Goal: Task Accomplishment & Management: Complete application form

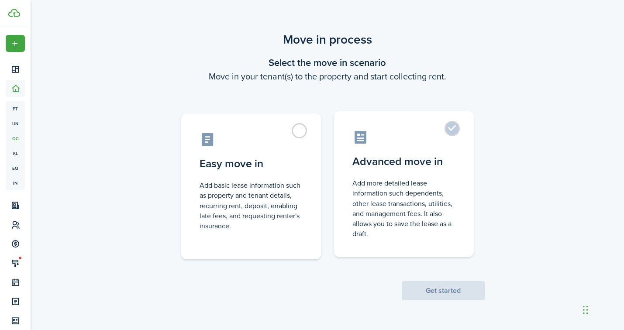
click at [406, 169] on label "Advanced move in Add more detailed lease information such dependents, other lea…" at bounding box center [404, 184] width 140 height 146
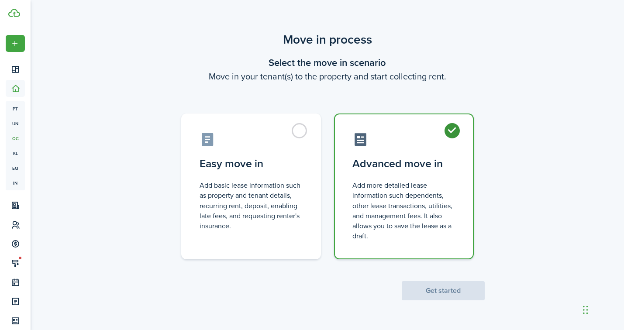
radio input "true"
click at [440, 289] on button "Get started" at bounding box center [443, 290] width 83 height 19
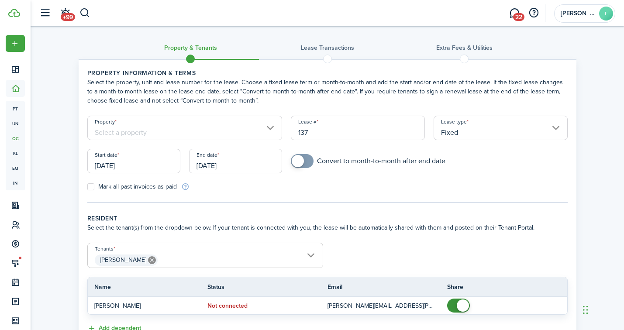
click at [157, 136] on input "Property" at bounding box center [184, 128] width 195 height 24
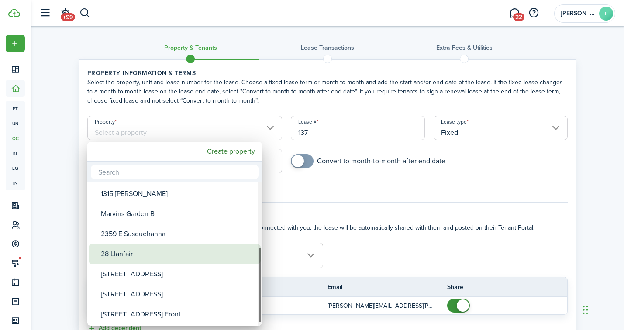
click at [144, 264] on div "[STREET_ADDRESS]" at bounding box center [178, 274] width 155 height 20
type input "[STREET_ADDRESS]"
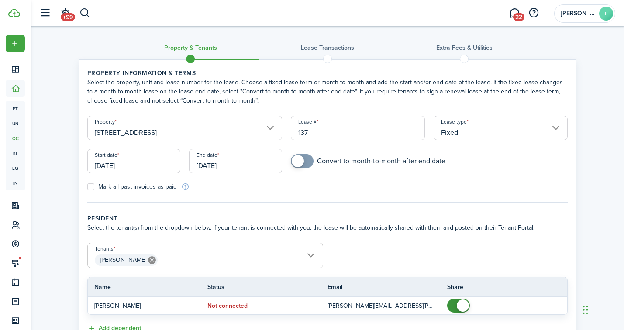
click at [335, 127] on input "137" at bounding box center [358, 128] width 134 height 24
click at [149, 170] on input "[DATE]" at bounding box center [133, 161] width 93 height 24
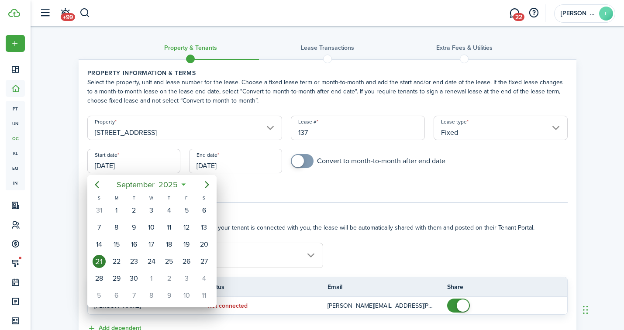
click at [100, 262] on div "21" at bounding box center [99, 261] width 13 height 13
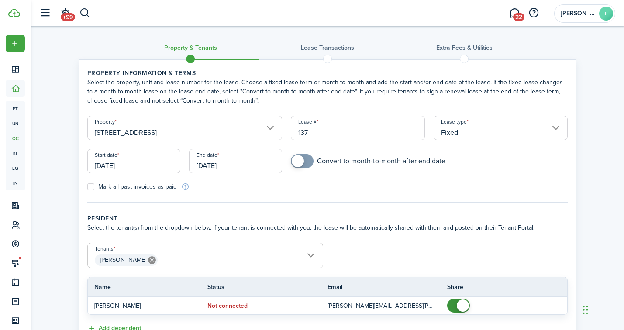
click at [258, 162] on input "[DATE]" at bounding box center [235, 161] width 93 height 24
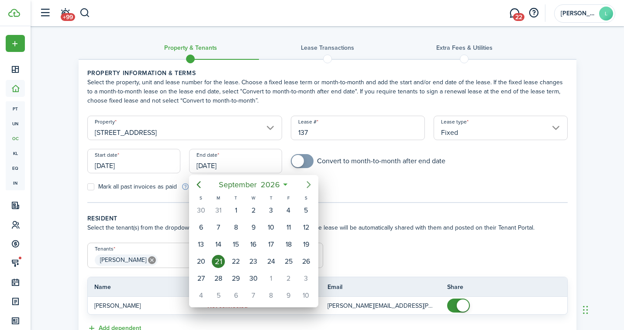
click at [308, 186] on icon "Next page" at bounding box center [308, 184] width 10 height 10
click at [308, 186] on icon "Next page" at bounding box center [308, 184] width 4 height 7
click at [268, 276] on div "31" at bounding box center [270, 278] width 13 height 13
type input "[DATE]"
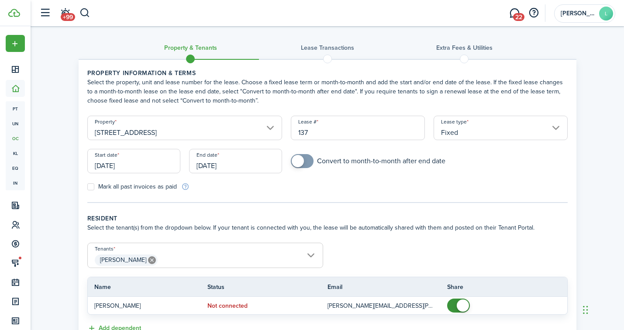
checkbox input "true"
click at [296, 162] on span at bounding box center [298, 161] width 12 height 12
click at [274, 132] on input "[STREET_ADDRESS]" at bounding box center [184, 128] width 195 height 24
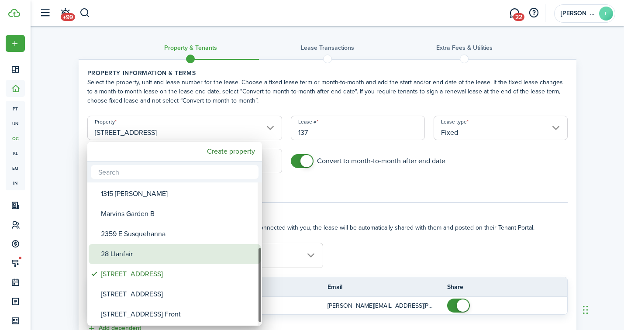
click at [158, 255] on div "28 Llanfair" at bounding box center [178, 254] width 155 height 20
type input "28 Llanfair"
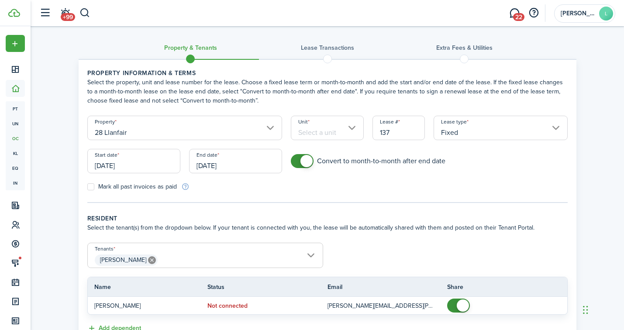
click at [330, 135] on input "Unit" at bounding box center [327, 128] width 73 height 24
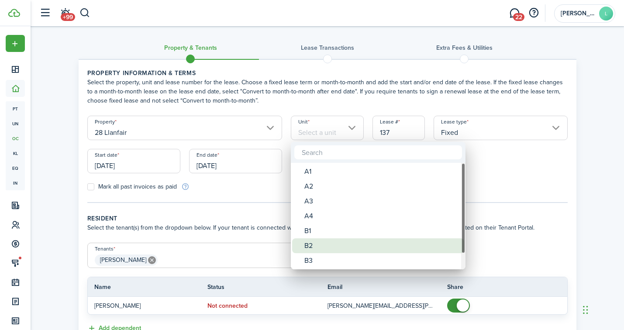
click at [316, 244] on div "B2" at bounding box center [381, 245] width 155 height 15
type input "B2"
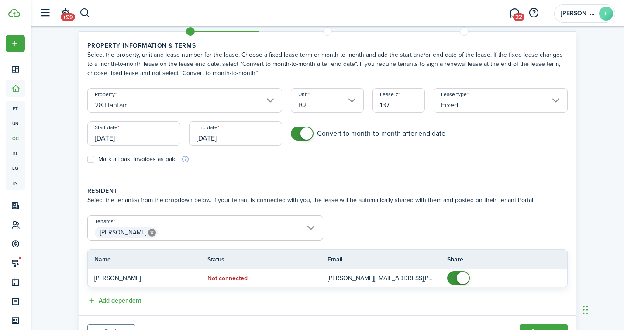
scroll to position [69, 0]
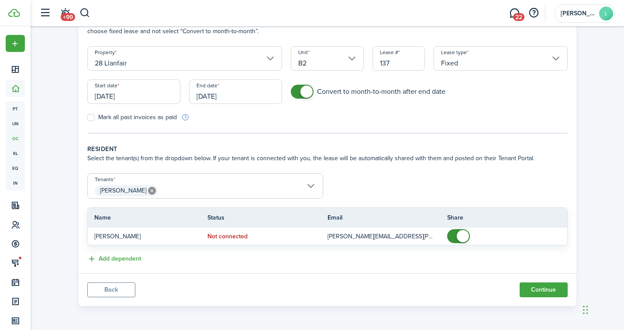
click at [260, 91] on input "[DATE]" at bounding box center [235, 91] width 93 height 24
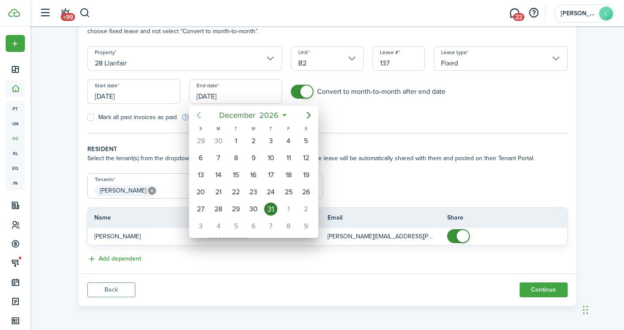
click at [200, 113] on icon "Previous page" at bounding box center [198, 115] width 10 height 10
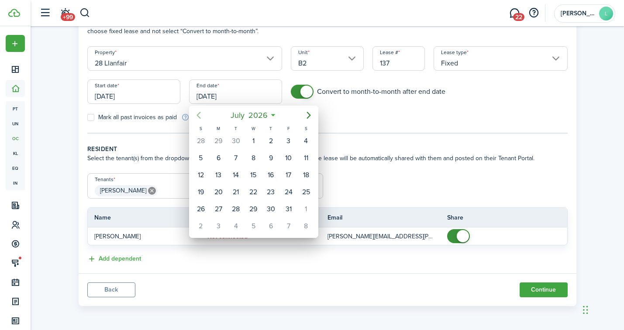
click at [200, 113] on icon "Previous page" at bounding box center [198, 115] width 10 height 10
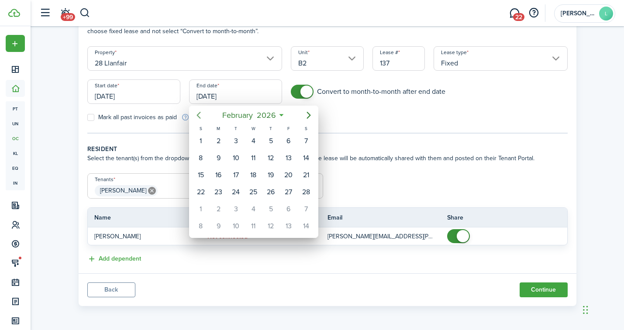
click at [200, 113] on icon "Previous page" at bounding box center [198, 115] width 10 height 10
click at [257, 206] on div "31" at bounding box center [253, 209] width 13 height 13
type input "[DATE]"
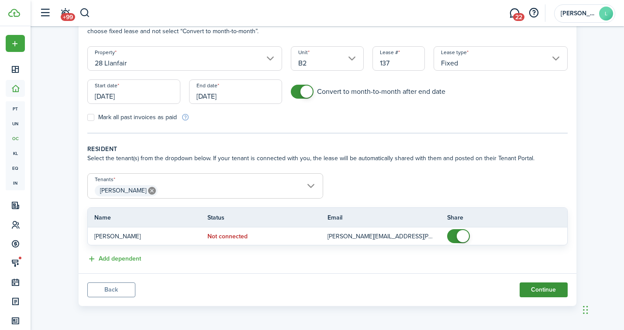
click at [543, 292] on button "Continue" at bounding box center [543, 289] width 48 height 15
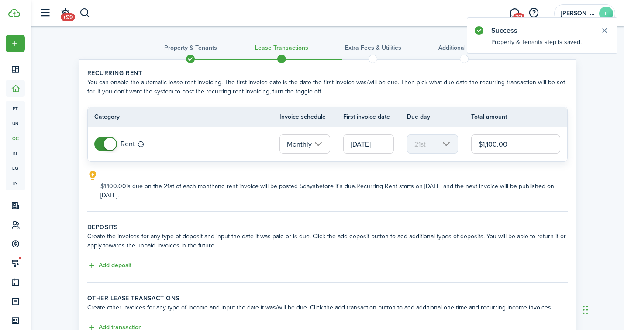
click at [502, 144] on input "$1,100.00" at bounding box center [515, 143] width 89 height 19
click at [364, 146] on input "[DATE]" at bounding box center [368, 143] width 51 height 19
type input "$3,200.00"
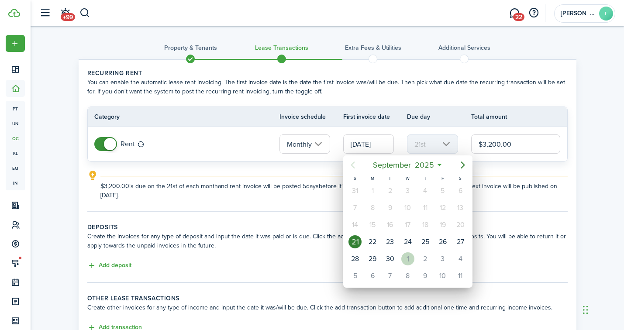
click at [407, 262] on div "1" at bounding box center [407, 258] width 13 height 13
type input "[DATE]"
type input "1st"
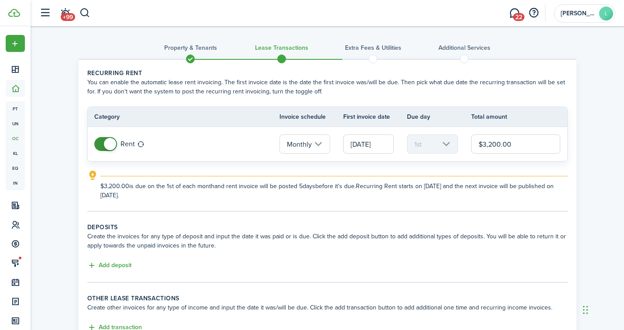
click at [240, 232] on wizard-step-header-description "Create the invoices for any type of deposit and input the date it was paid or i…" at bounding box center [327, 241] width 480 height 18
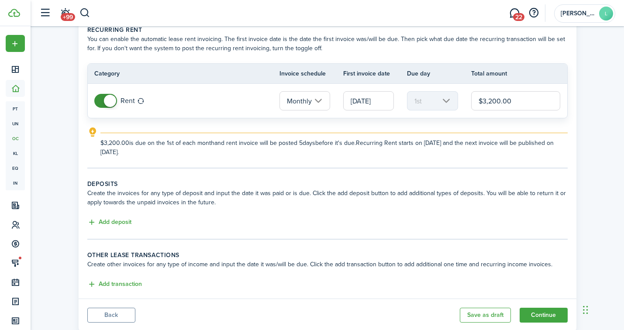
scroll to position [46, 0]
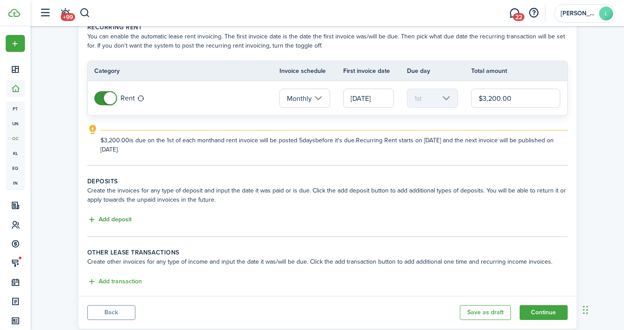
click at [113, 220] on button "Add deposit" at bounding box center [109, 220] width 44 height 10
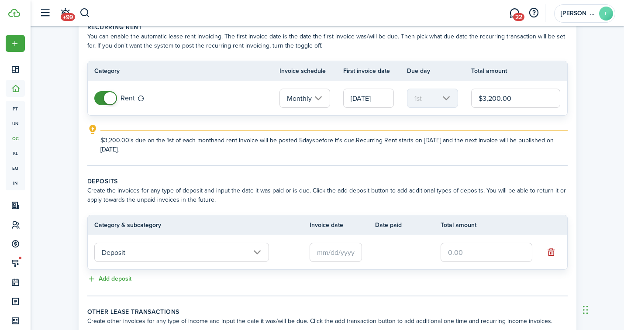
click at [459, 253] on input "text" at bounding box center [486, 252] width 92 height 19
click at [323, 248] on input "text" at bounding box center [335, 252] width 52 height 19
type input "$3,200.00"
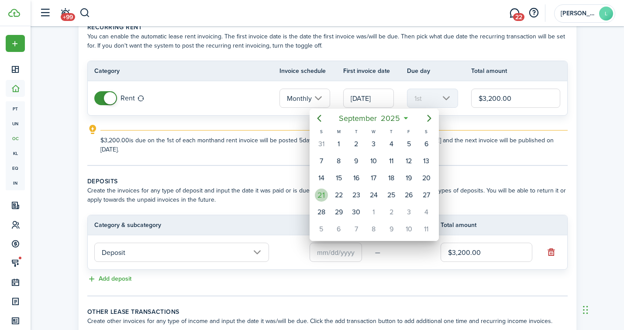
click at [320, 196] on div "21" at bounding box center [321, 195] width 13 height 13
type input "[DATE]"
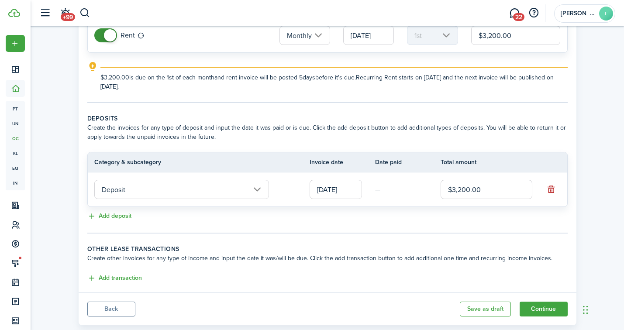
scroll to position [122, 0]
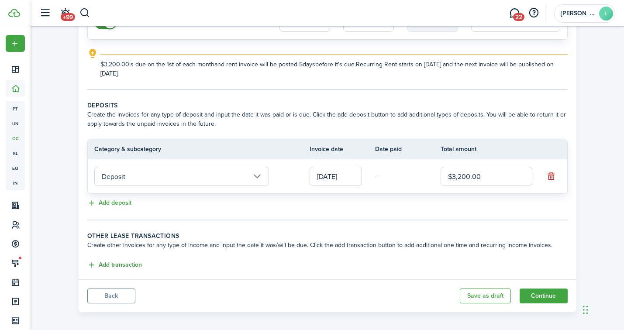
click at [119, 265] on button "Add transaction" at bounding box center [114, 265] width 55 height 10
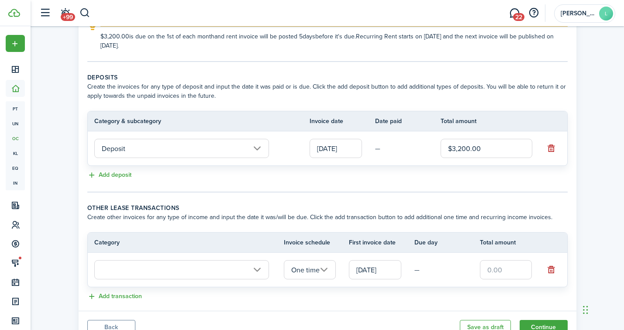
scroll to position [187, 0]
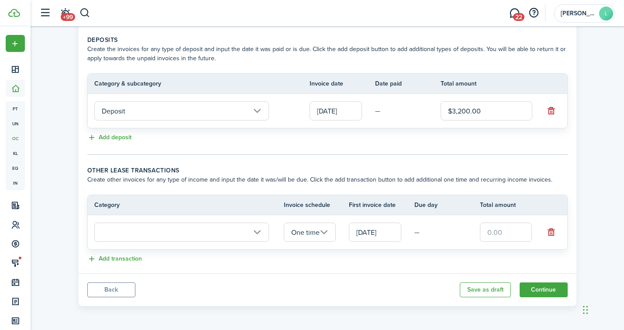
click at [262, 233] on input "text" at bounding box center [181, 232] width 175 height 19
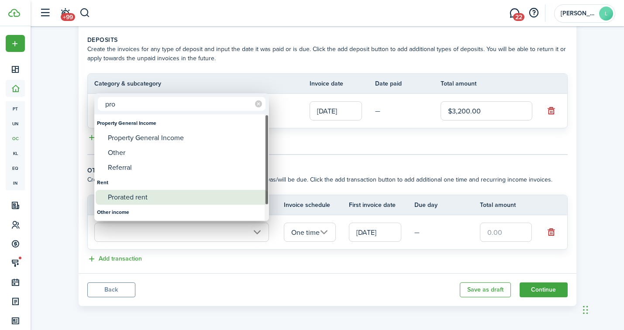
type input "pro"
click at [148, 197] on div "Prorated rent" at bounding box center [185, 197] width 155 height 15
type input "Rent / Prorated rent"
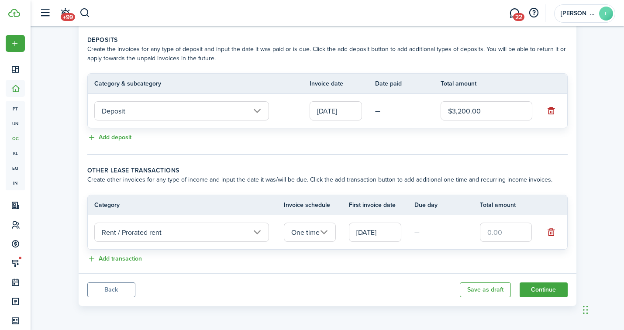
click at [490, 233] on input "text" at bounding box center [506, 232] width 52 height 19
type input "$1,066.70"
click at [362, 273] on panel-main-body "Recurring rent You can enable the automatic lease rent invoicing. The first inv…" at bounding box center [328, 73] width 498 height 401
click at [549, 289] on button "Continue" at bounding box center [543, 289] width 48 height 15
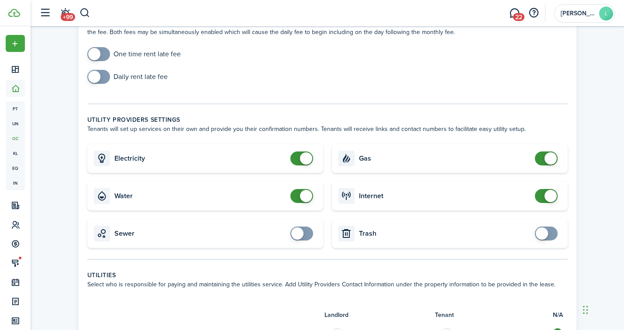
scroll to position [70, 0]
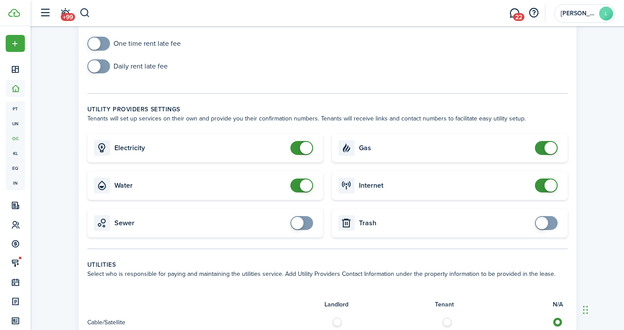
checkbox input "false"
click at [301, 147] on span at bounding box center [306, 148] width 12 height 12
checkbox input "false"
click at [301, 186] on span at bounding box center [306, 185] width 12 height 12
checkbox input "false"
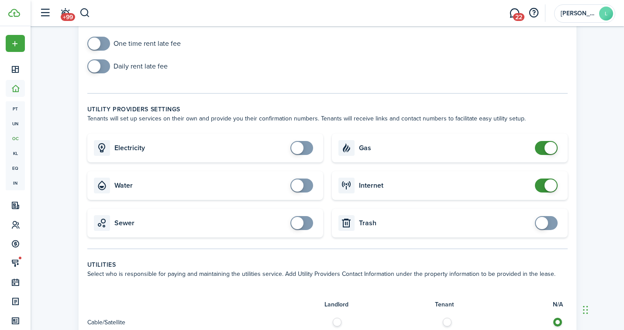
click at [553, 150] on span at bounding box center [550, 148] width 12 height 12
checkbox input "false"
click at [546, 187] on span at bounding box center [550, 185] width 12 height 12
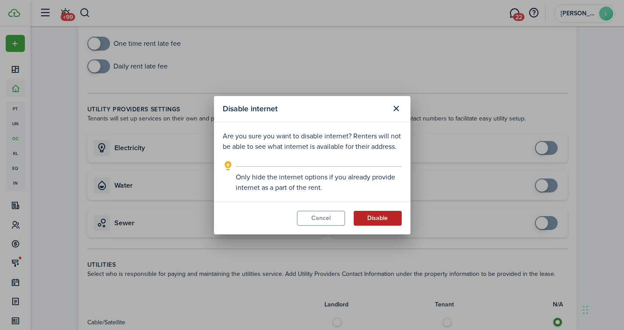
click at [371, 217] on button "Disable" at bounding box center [378, 218] width 48 height 15
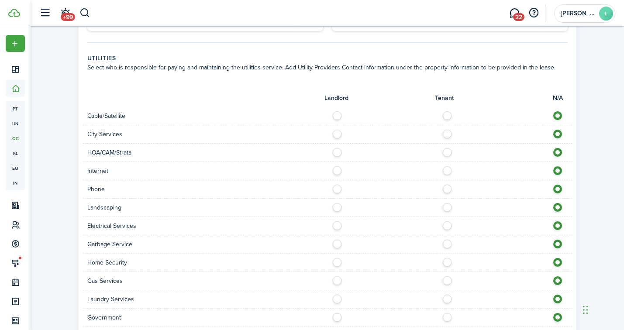
scroll to position [278, 0]
click at [446, 113] on label at bounding box center [449, 112] width 15 height 4
click at [555, 114] on label at bounding box center [559, 112] width 15 height 4
radio input "false"
radio input "true"
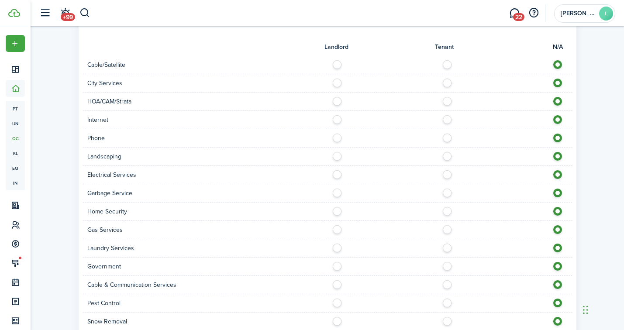
scroll to position [306, 0]
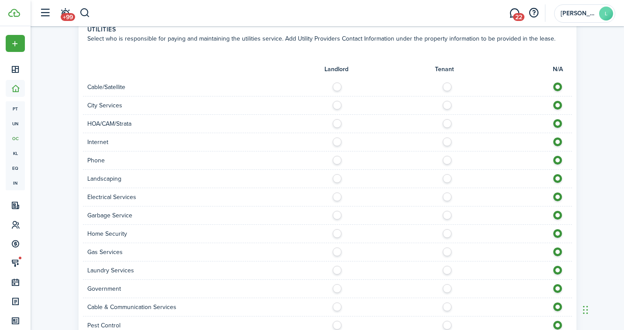
click at [337, 86] on label at bounding box center [339, 84] width 15 height 4
click at [558, 84] on label at bounding box center [559, 84] width 15 height 4
radio input "false"
radio input "true"
click at [337, 141] on label at bounding box center [339, 139] width 15 height 4
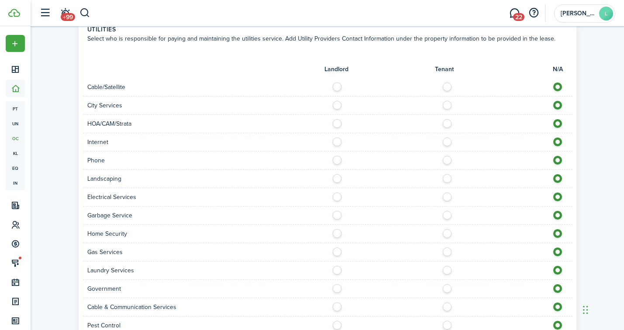
radio input "true"
click at [335, 196] on label at bounding box center [339, 194] width 15 height 4
radio input "true"
click at [337, 215] on label at bounding box center [339, 213] width 15 height 4
radio input "true"
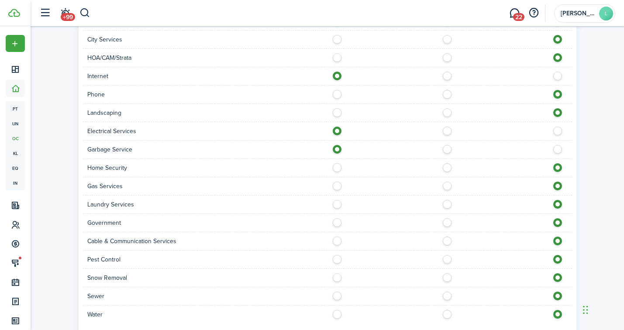
scroll to position [391, 0]
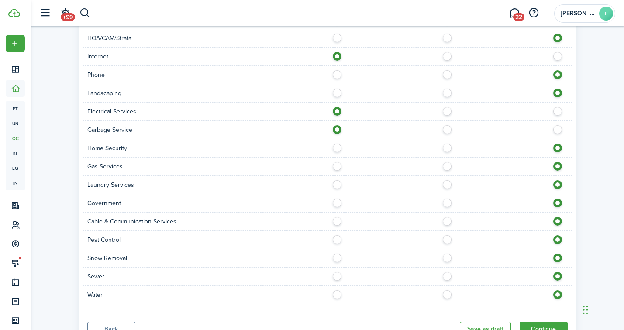
click at [337, 258] on label at bounding box center [339, 256] width 15 height 4
radio input "true"
click at [337, 295] on label at bounding box center [339, 292] width 15 height 4
radio input "true"
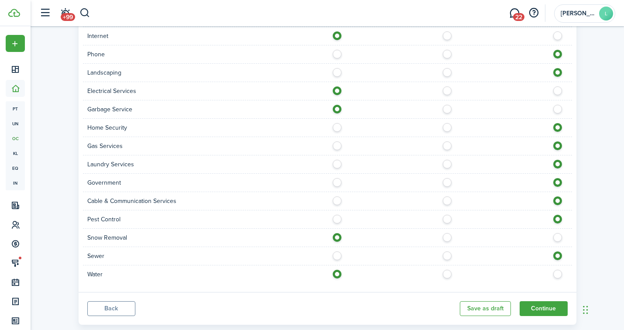
scroll to position [430, 0]
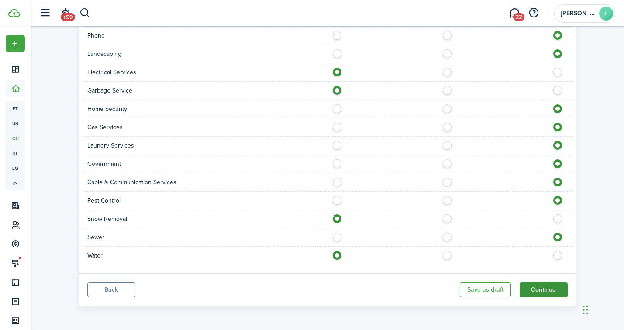
click at [546, 287] on button "Continue" at bounding box center [543, 289] width 48 height 15
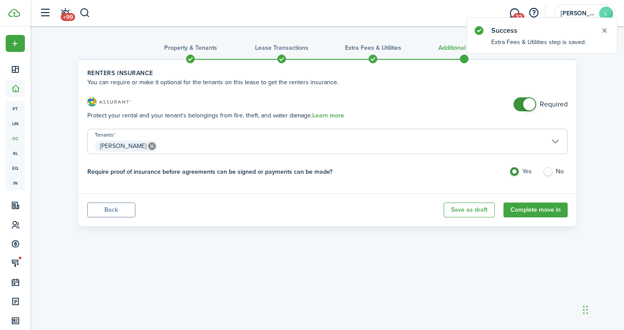
checkbox input "false"
click at [527, 104] on span at bounding box center [529, 104] width 12 height 12
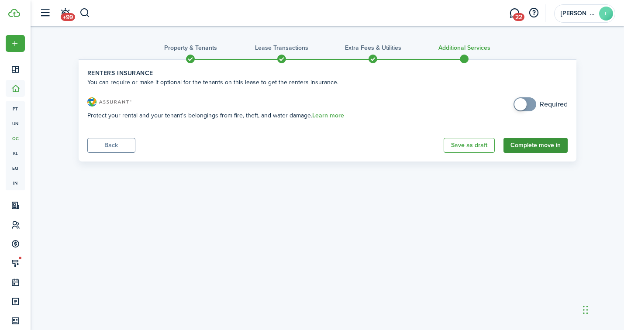
click at [529, 147] on button "Complete move in" at bounding box center [535, 145] width 64 height 15
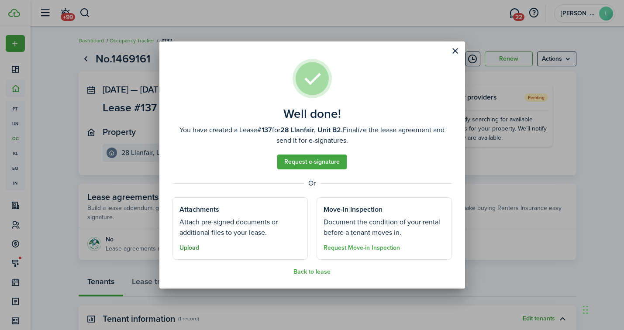
click at [192, 246] on button "Upload" at bounding box center [189, 247] width 20 height 7
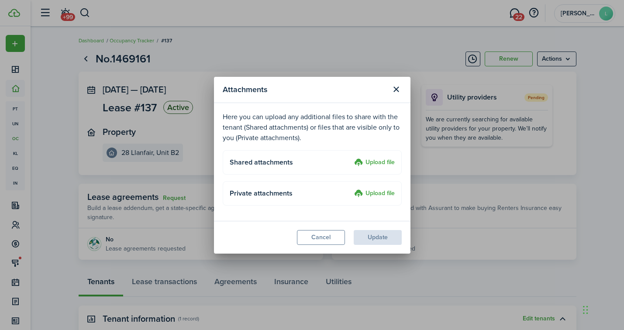
click at [374, 161] on label "Upload file" at bounding box center [374, 163] width 41 height 10
click at [351, 158] on input "Upload file" at bounding box center [351, 158] width 0 height 0
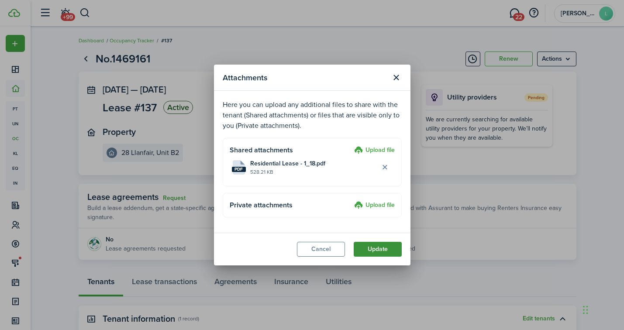
click at [371, 249] on button "Update" at bounding box center [378, 249] width 48 height 15
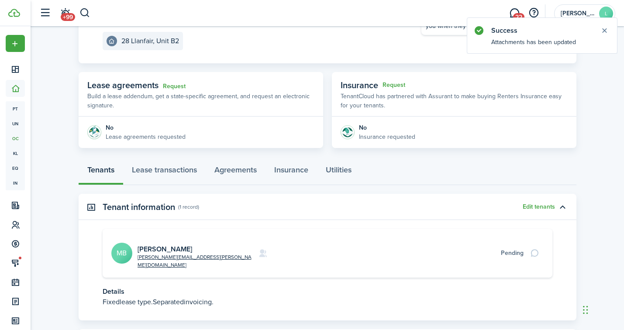
scroll to position [144, 0]
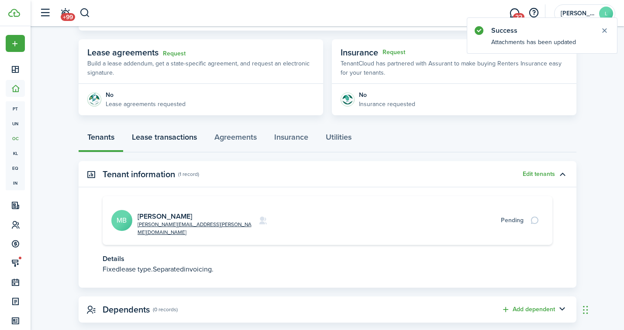
click at [182, 137] on link "Lease transactions" at bounding box center [164, 139] width 82 height 26
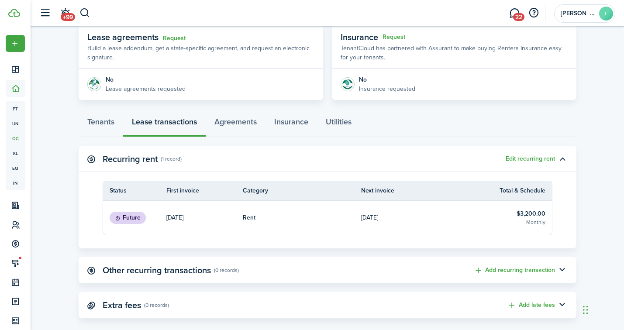
scroll to position [172, 0]
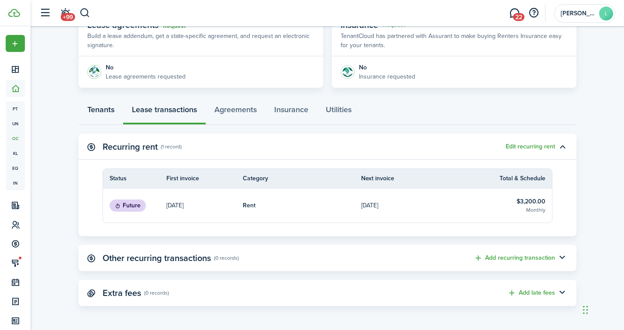
click at [91, 111] on link "Tenants" at bounding box center [101, 112] width 45 height 26
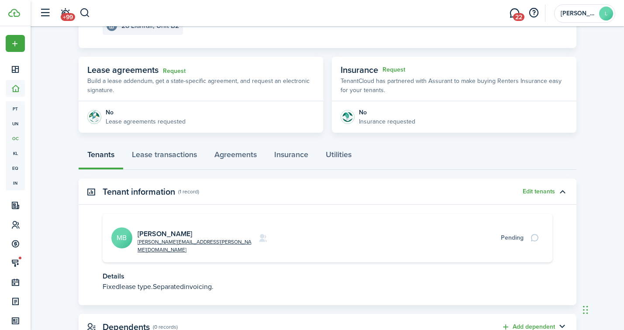
scroll to position [151, 0]
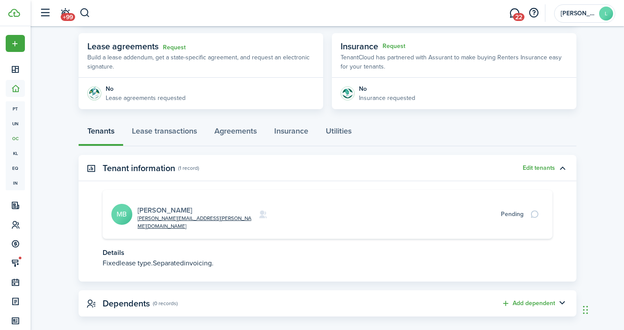
click at [165, 205] on link "[PERSON_NAME]" at bounding box center [164, 210] width 55 height 10
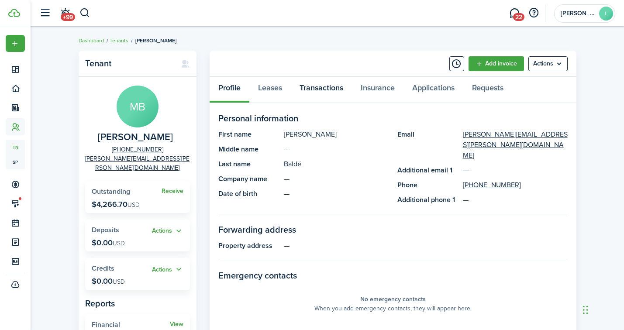
click at [322, 85] on link "Transactions" at bounding box center [321, 90] width 61 height 26
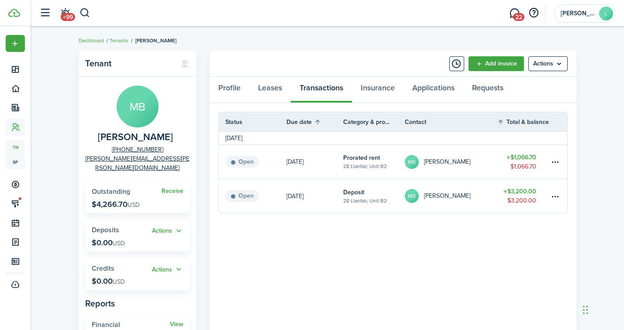
click at [320, 195] on link "[DATE]" at bounding box center [314, 196] width 57 height 34
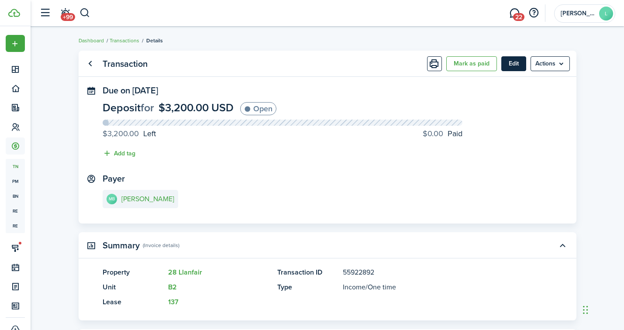
click at [512, 63] on button "Edit" at bounding box center [513, 63] width 25 height 15
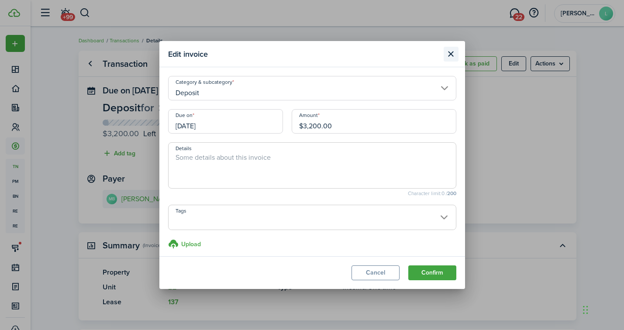
click at [450, 55] on button "Close modal" at bounding box center [450, 54] width 15 height 15
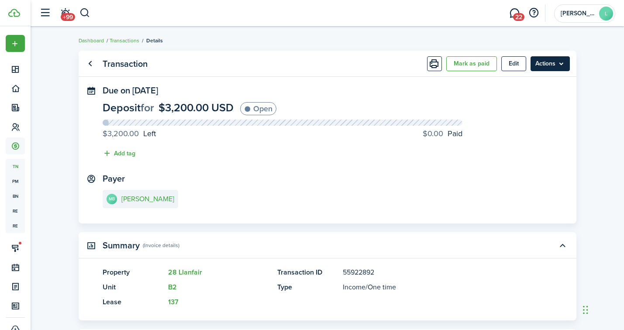
click at [540, 66] on menu-btn "Actions" at bounding box center [549, 63] width 39 height 15
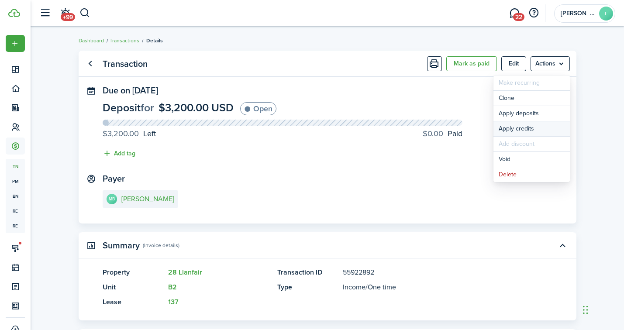
click at [509, 128] on button "Apply credits" at bounding box center [531, 128] width 76 height 15
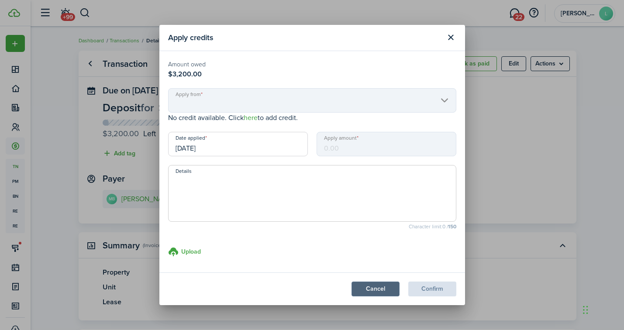
click at [373, 287] on button "Cancel" at bounding box center [375, 289] width 48 height 15
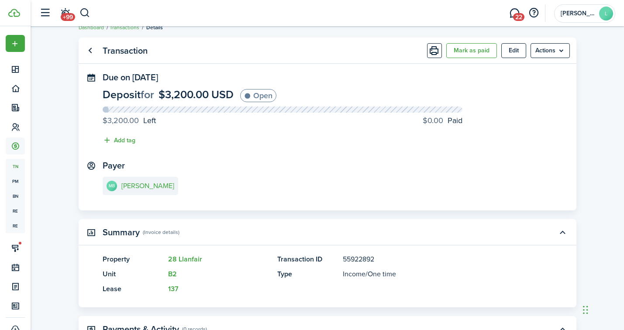
scroll to position [4, 0]
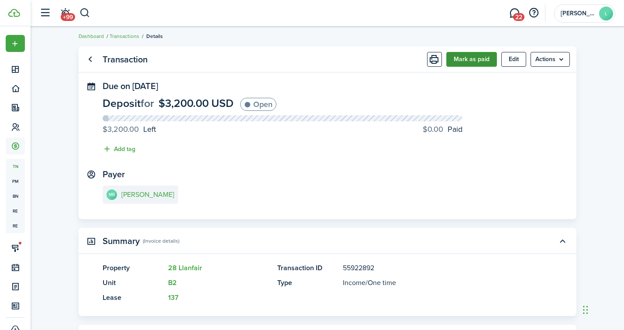
click at [464, 58] on button "Mark as paid" at bounding box center [471, 59] width 51 height 15
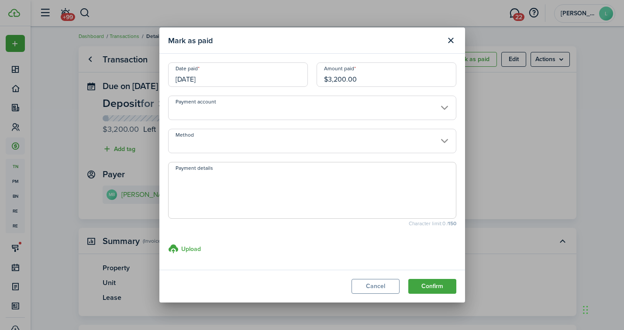
click at [340, 79] on input "$3,200.00" at bounding box center [386, 74] width 140 height 24
click at [243, 111] on input "Payment account" at bounding box center [312, 108] width 288 height 24
type input "$1,485.00"
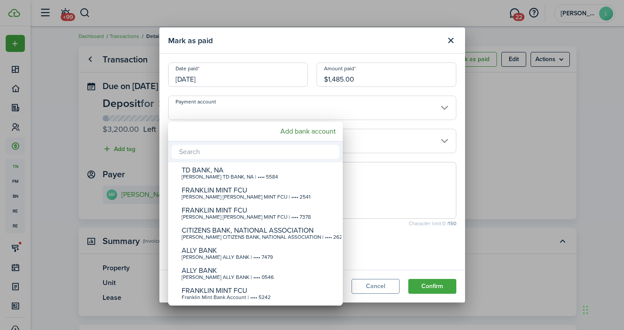
click at [392, 193] on div at bounding box center [311, 165] width 763 height 470
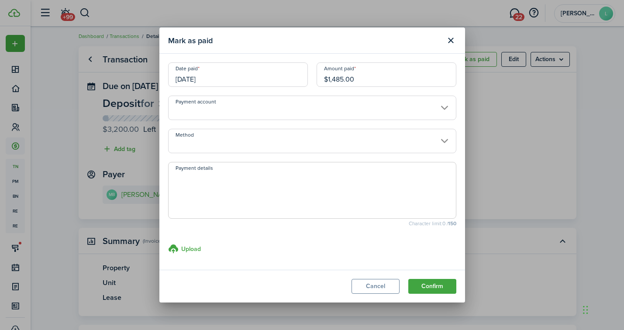
click at [218, 149] on input "Method" at bounding box center [312, 141] width 288 height 24
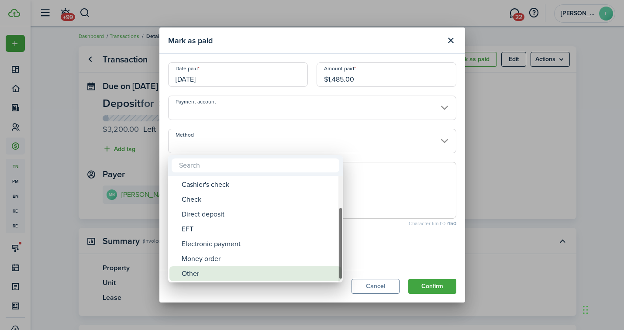
click at [199, 272] on div "Other" at bounding box center [259, 273] width 155 height 15
type input "Other"
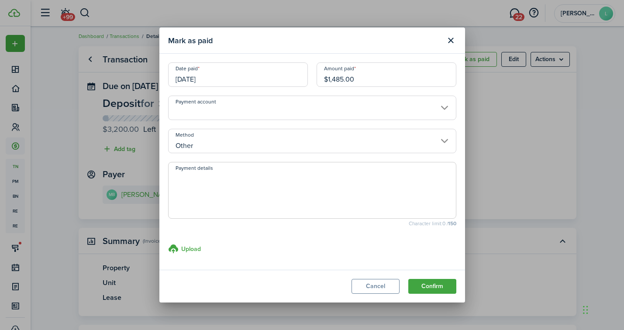
click at [224, 167] on span at bounding box center [312, 190] width 288 height 57
click at [230, 179] on textarea "Payment details" at bounding box center [311, 193] width 287 height 42
type textarea "Venmo"
click at [308, 237] on modal-body "Date paid [DATE] Amount paid $1,485.00 Payment account Method Other Payment det…" at bounding box center [312, 162] width 306 height 216
click at [189, 78] on input "[DATE]" at bounding box center [238, 74] width 140 height 24
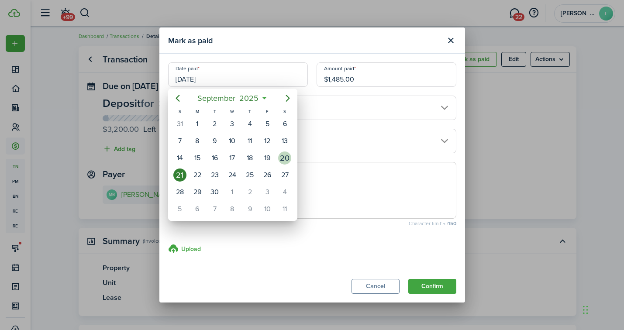
click at [286, 157] on div "20" at bounding box center [284, 157] width 13 height 13
type input "[DATE]"
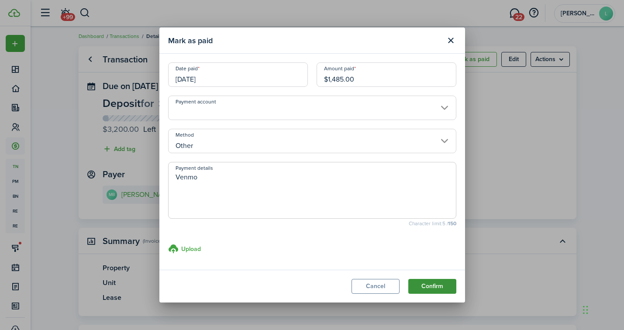
click at [427, 284] on button "Confirm" at bounding box center [432, 286] width 48 height 15
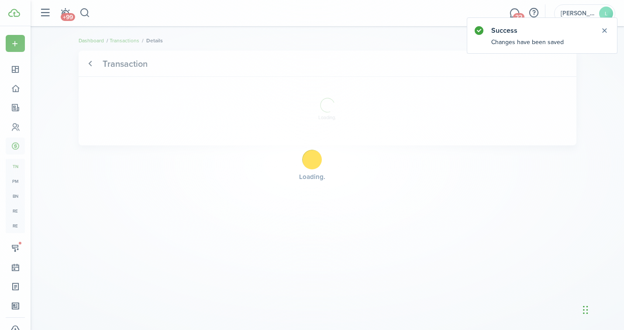
scroll to position [0, 0]
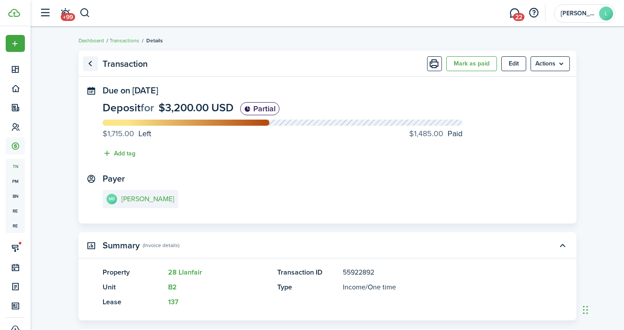
click at [88, 65] on link "Go back" at bounding box center [90, 63] width 15 height 15
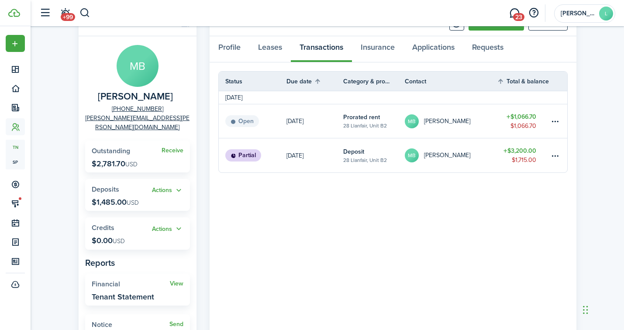
scroll to position [98, 0]
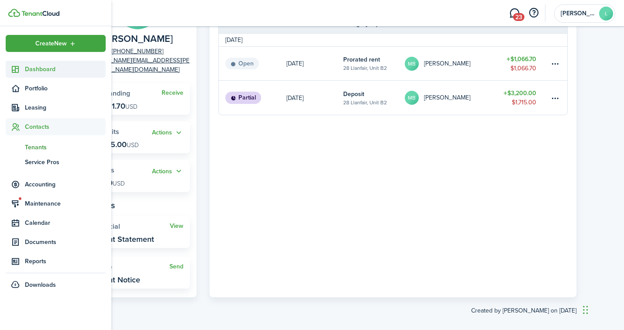
click at [33, 69] on span "Dashboard" at bounding box center [65, 69] width 81 height 9
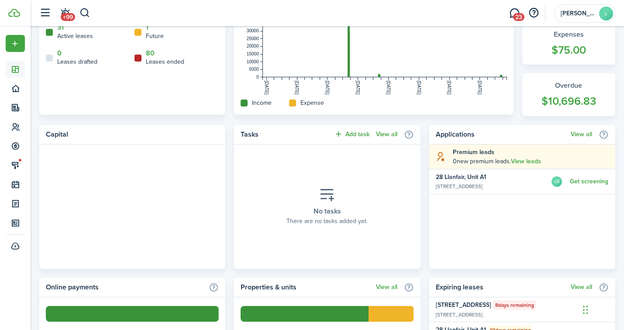
scroll to position [276, 0]
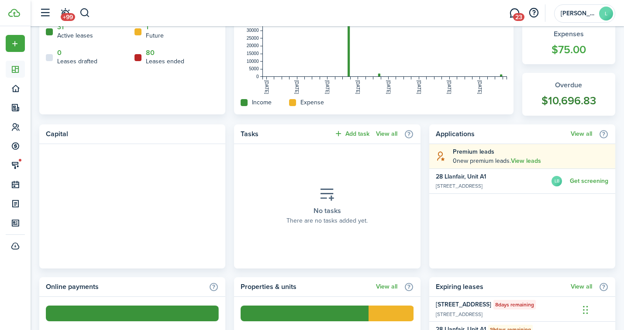
click at [567, 100] on widget-stats-count "$10,696.83" at bounding box center [569, 101] width 76 height 17
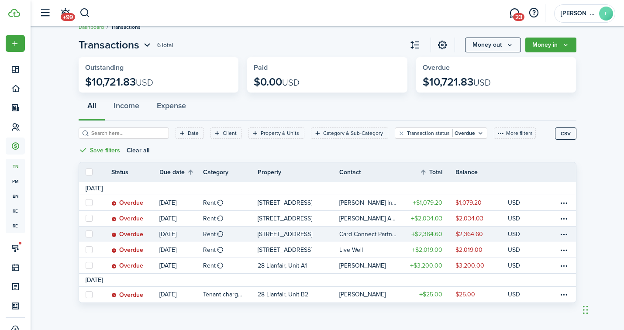
scroll to position [15, 0]
